Goal: Information Seeking & Learning: Learn about a topic

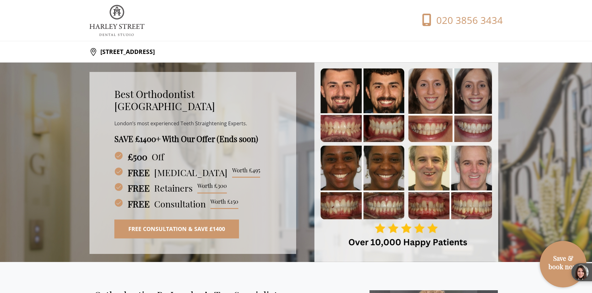
click at [129, 33] on img at bounding box center [116, 20] width 55 height 31
click at [129, 24] on img at bounding box center [116, 20] width 55 height 31
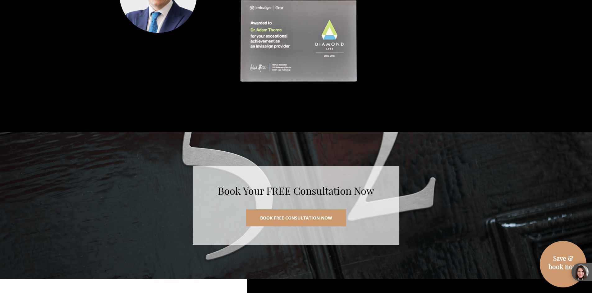
scroll to position [3572, 0]
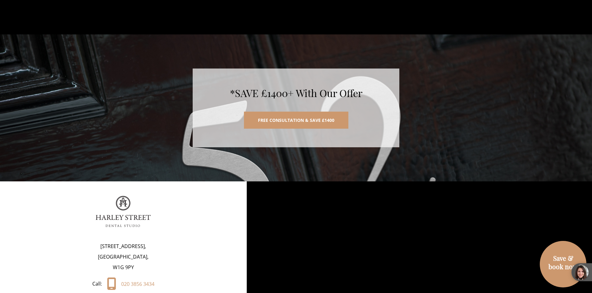
scroll to position [3158, 0]
